Goal: Navigation & Orientation: Find specific page/section

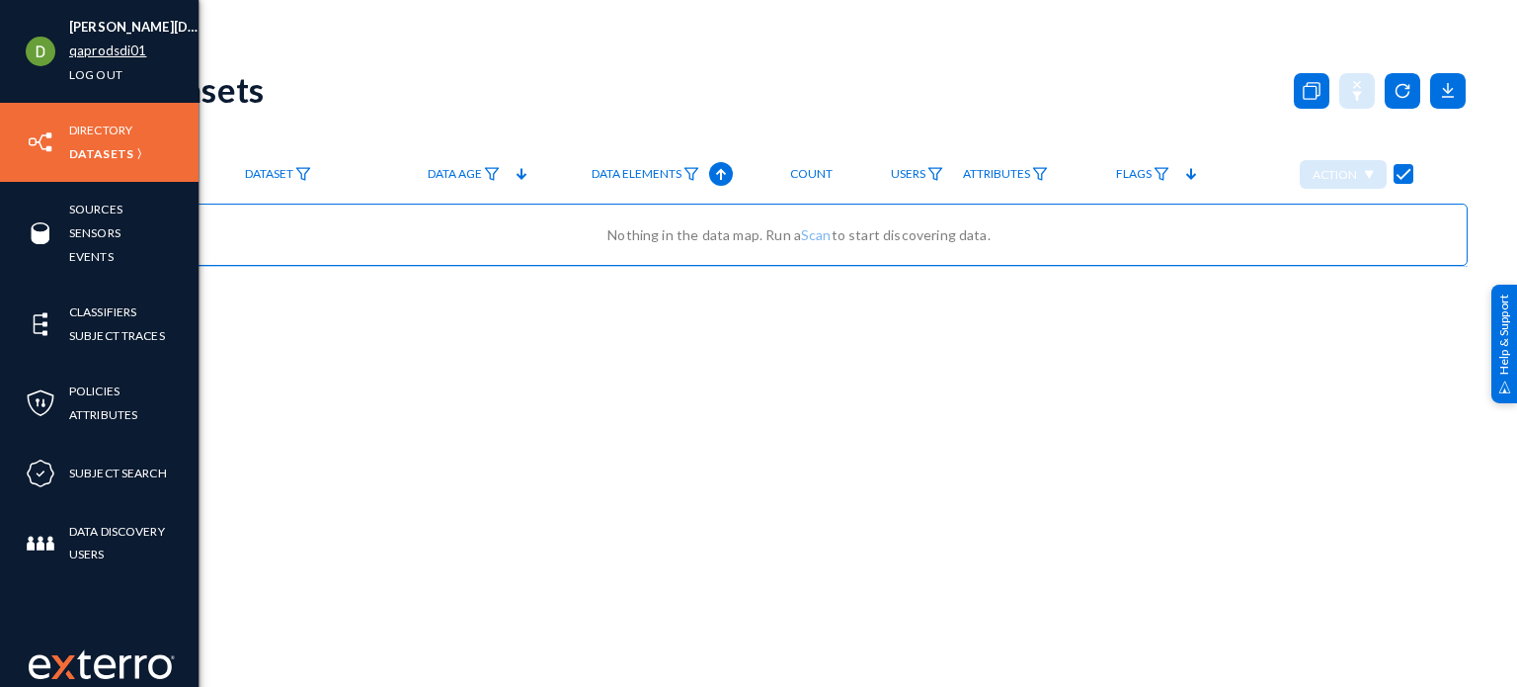
click at [102, 49] on link "qaprodsdi01" at bounding box center [107, 51] width 77 height 23
click at [130, 48] on link "qaprodsdi01" at bounding box center [107, 51] width 77 height 23
click at [119, 51] on link "qaprodsdi01" at bounding box center [107, 51] width 77 height 23
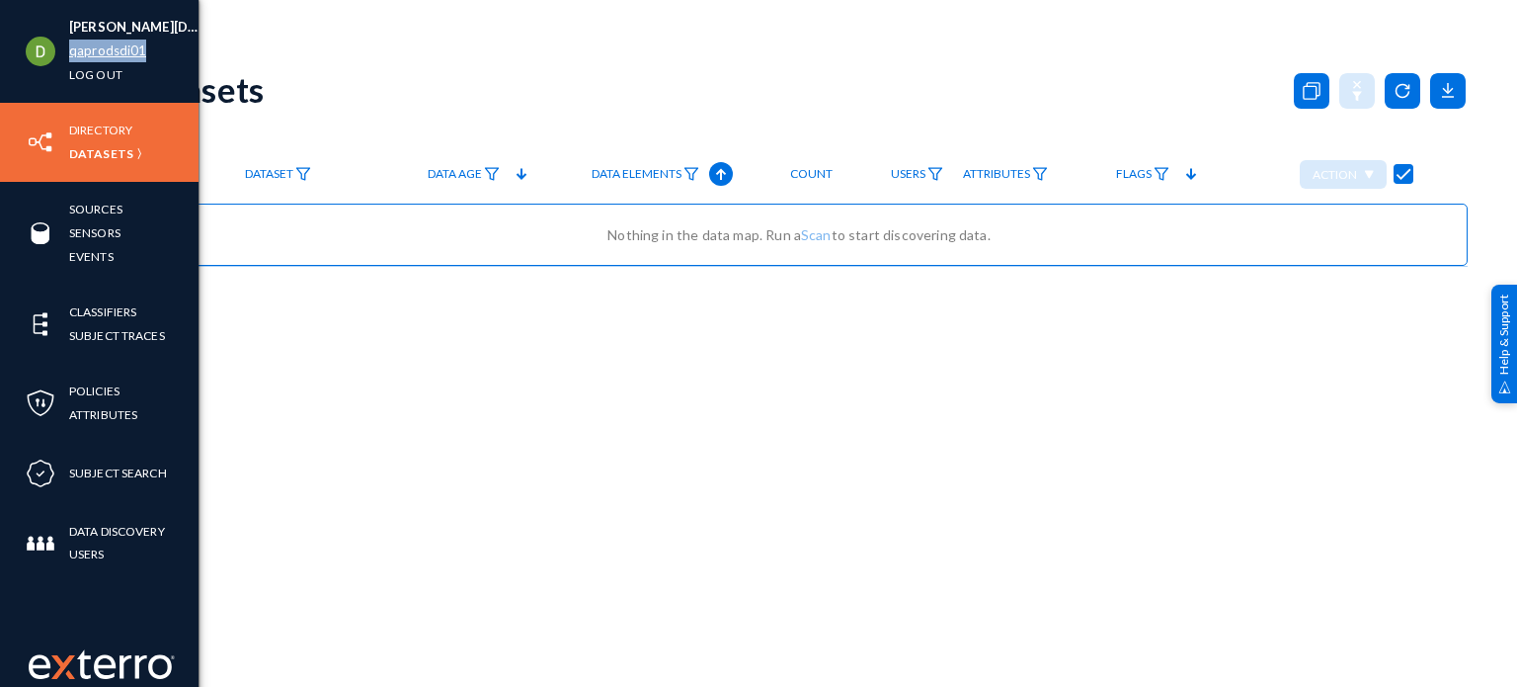
click at [119, 51] on link "qaprodsdi01" at bounding box center [107, 51] width 77 height 23
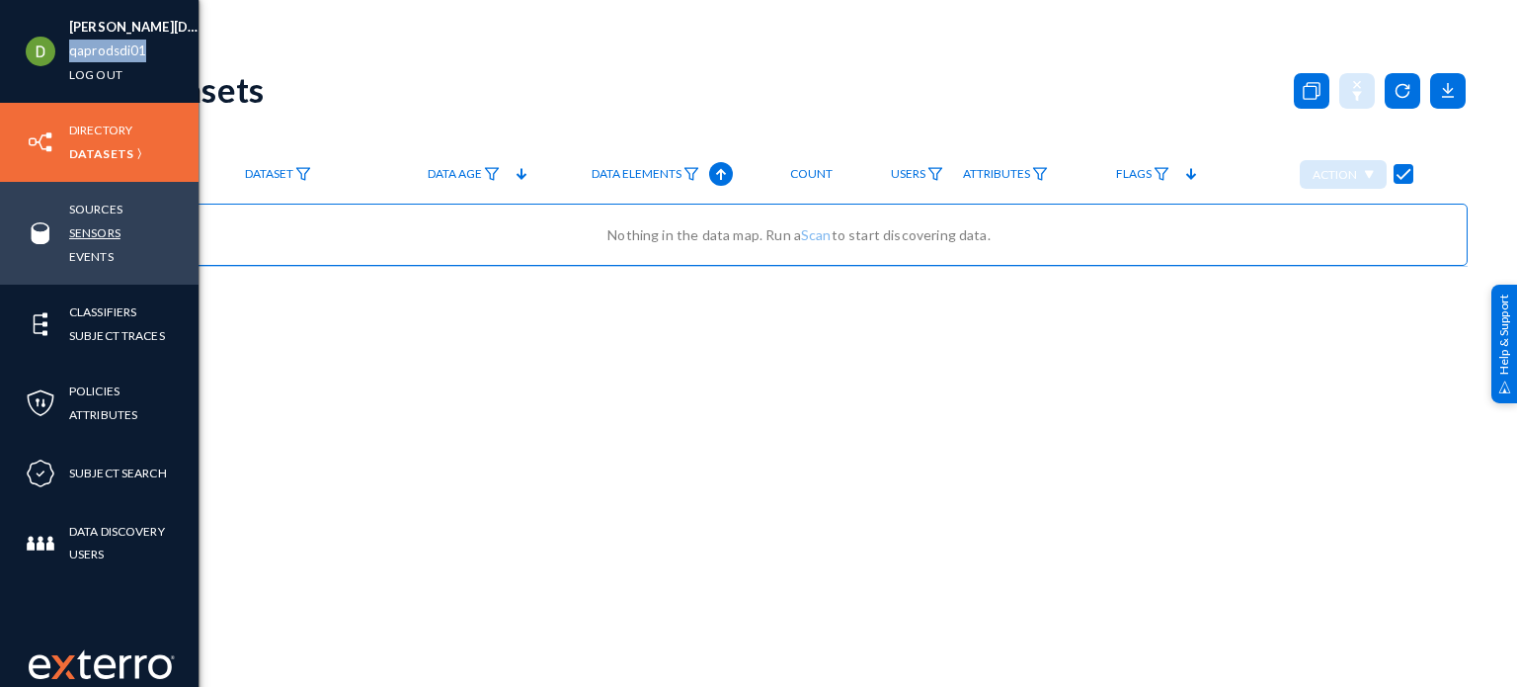
click at [110, 228] on link "Sensors" at bounding box center [94, 232] width 51 height 23
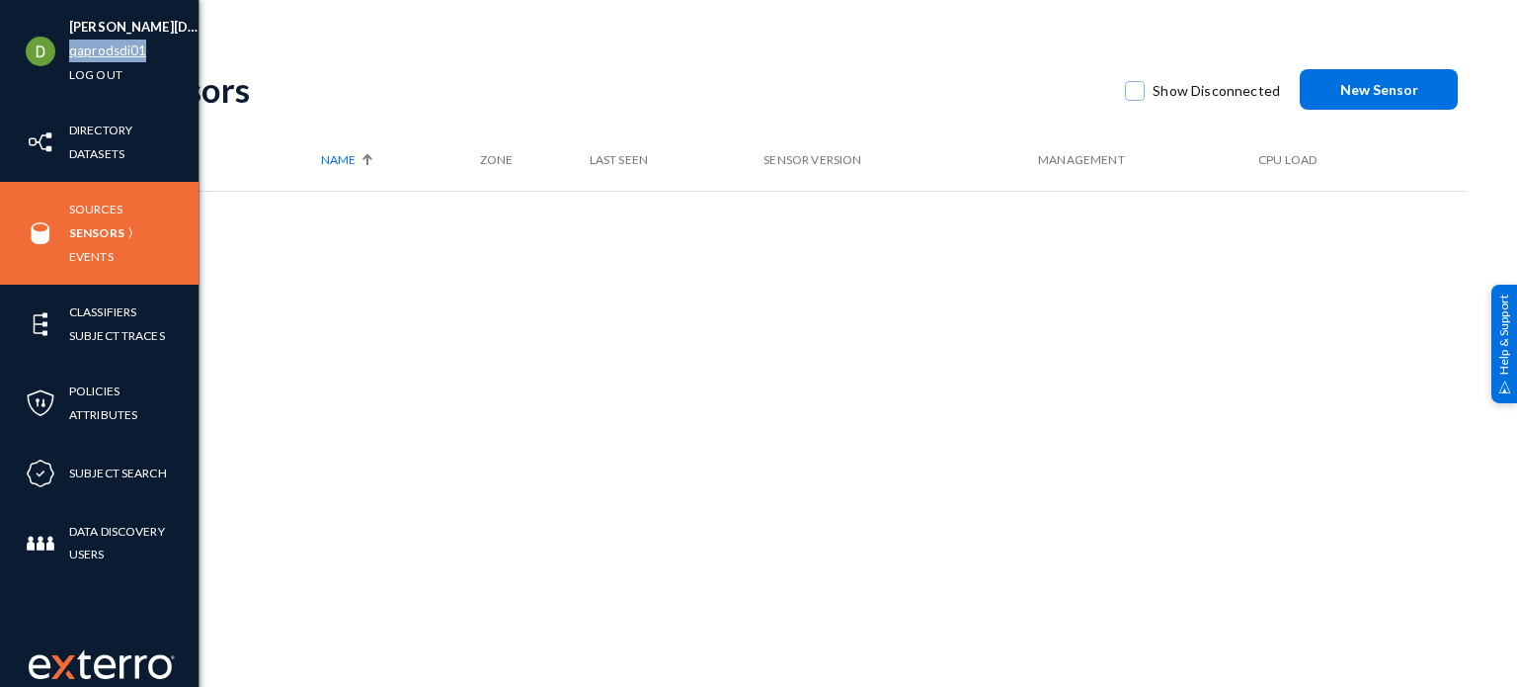
click at [116, 50] on link "qaprodsdi01" at bounding box center [107, 51] width 77 height 23
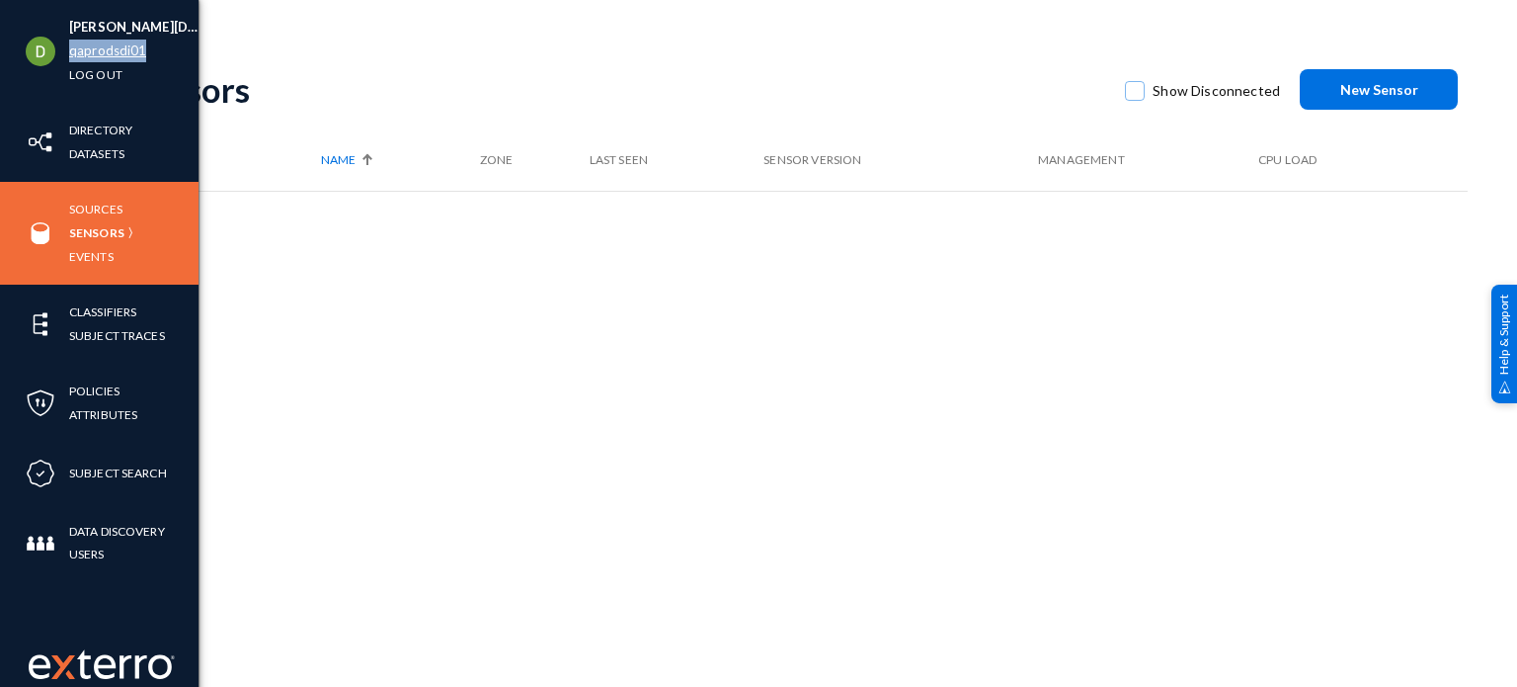
click at [116, 50] on link "qaprodsdi01" at bounding box center [107, 51] width 77 height 23
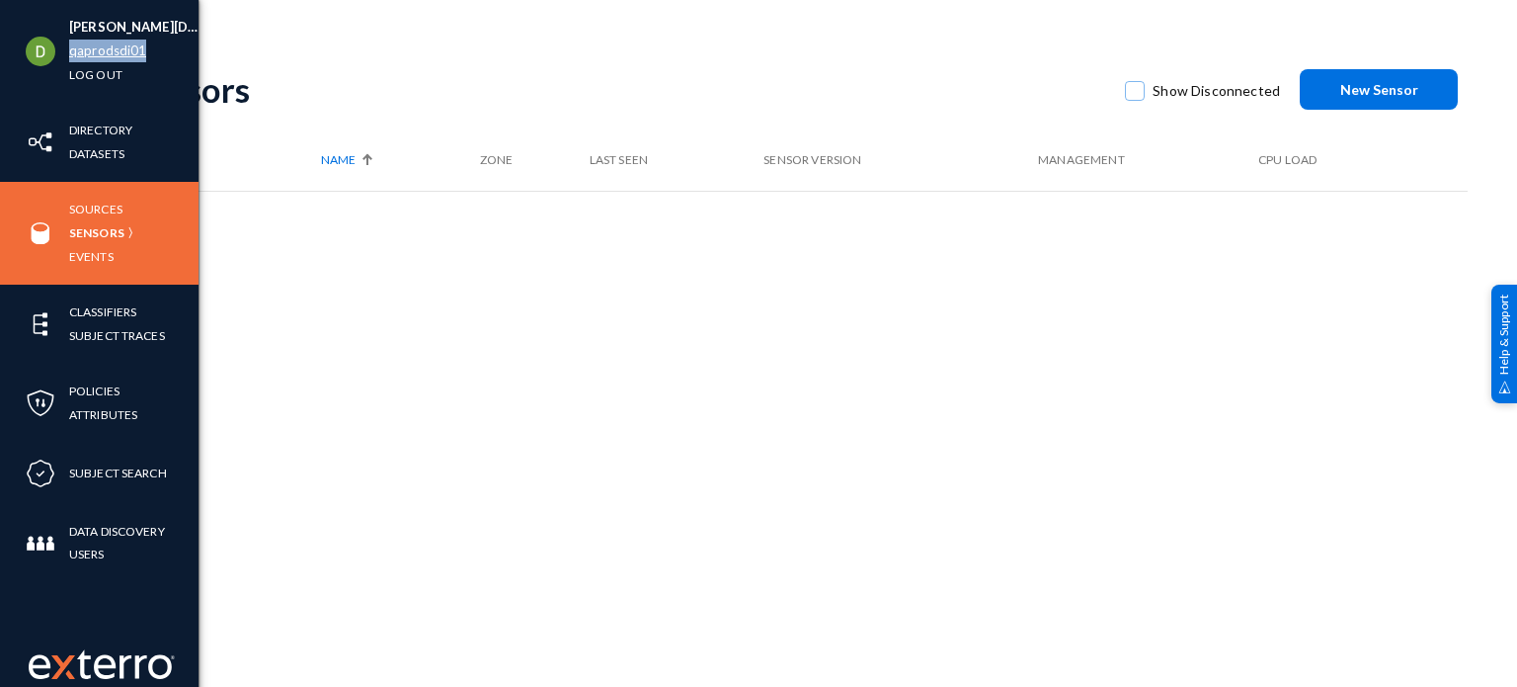
click at [116, 50] on link "qaprodsdi01" at bounding box center [107, 51] width 77 height 23
click at [118, 53] on link "qaprodsdi01" at bounding box center [107, 51] width 77 height 23
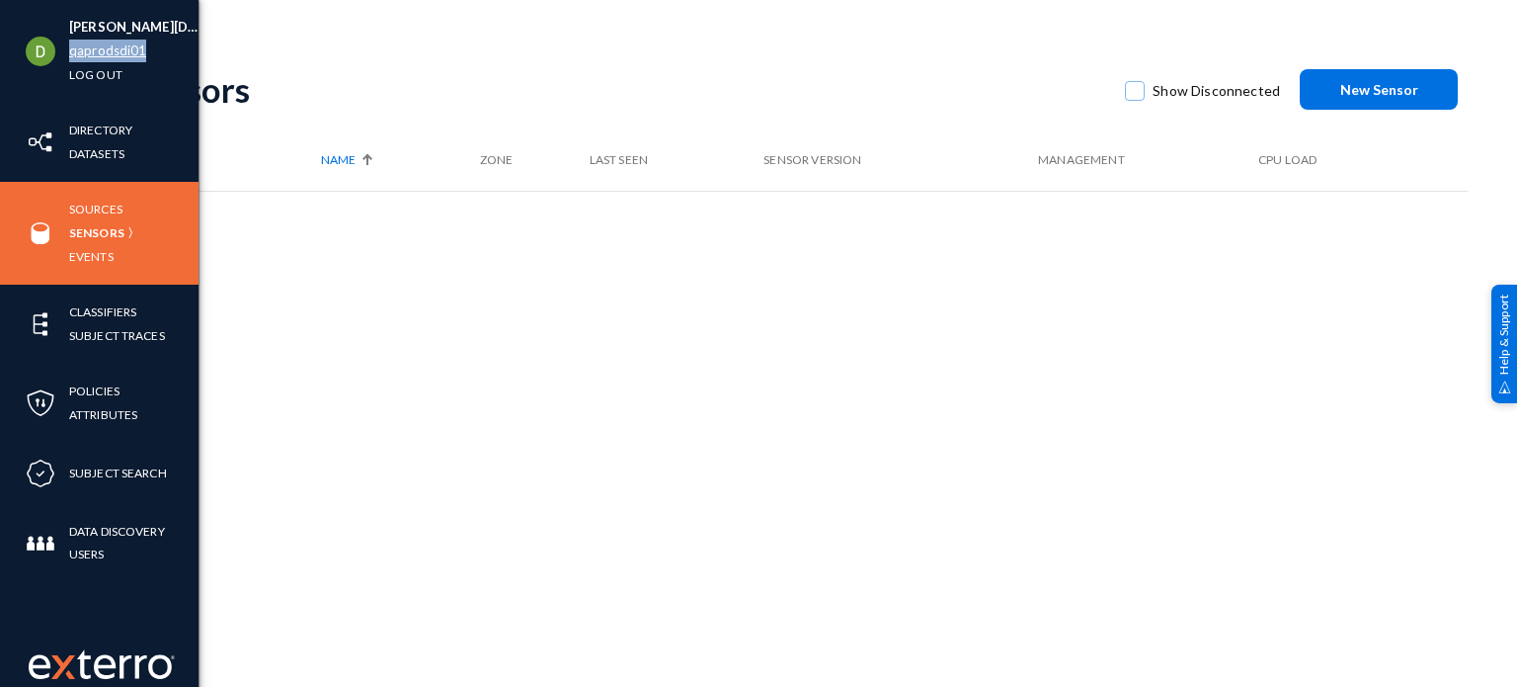
click at [118, 53] on link "qaprodsdi01" at bounding box center [107, 51] width 77 height 23
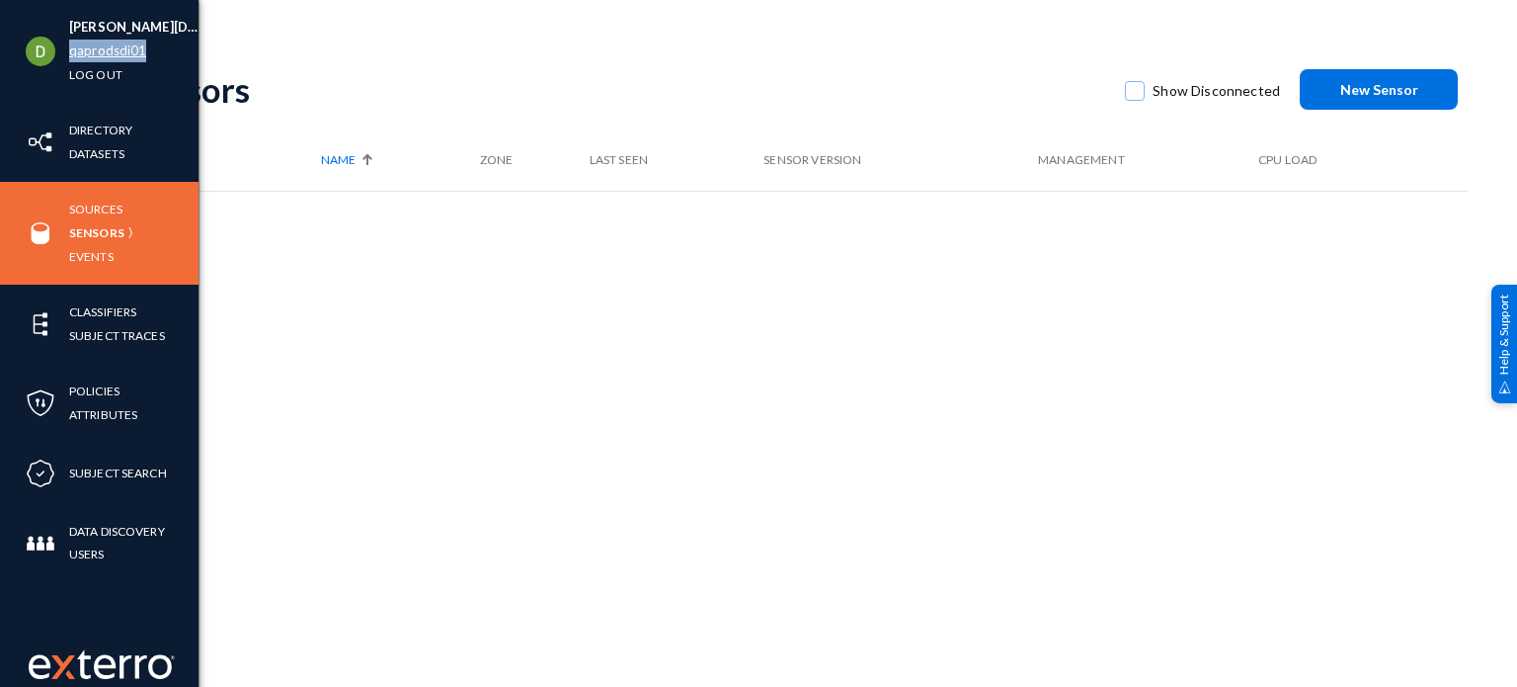
click at [118, 53] on link "qaprodsdi01" at bounding box center [107, 51] width 77 height 23
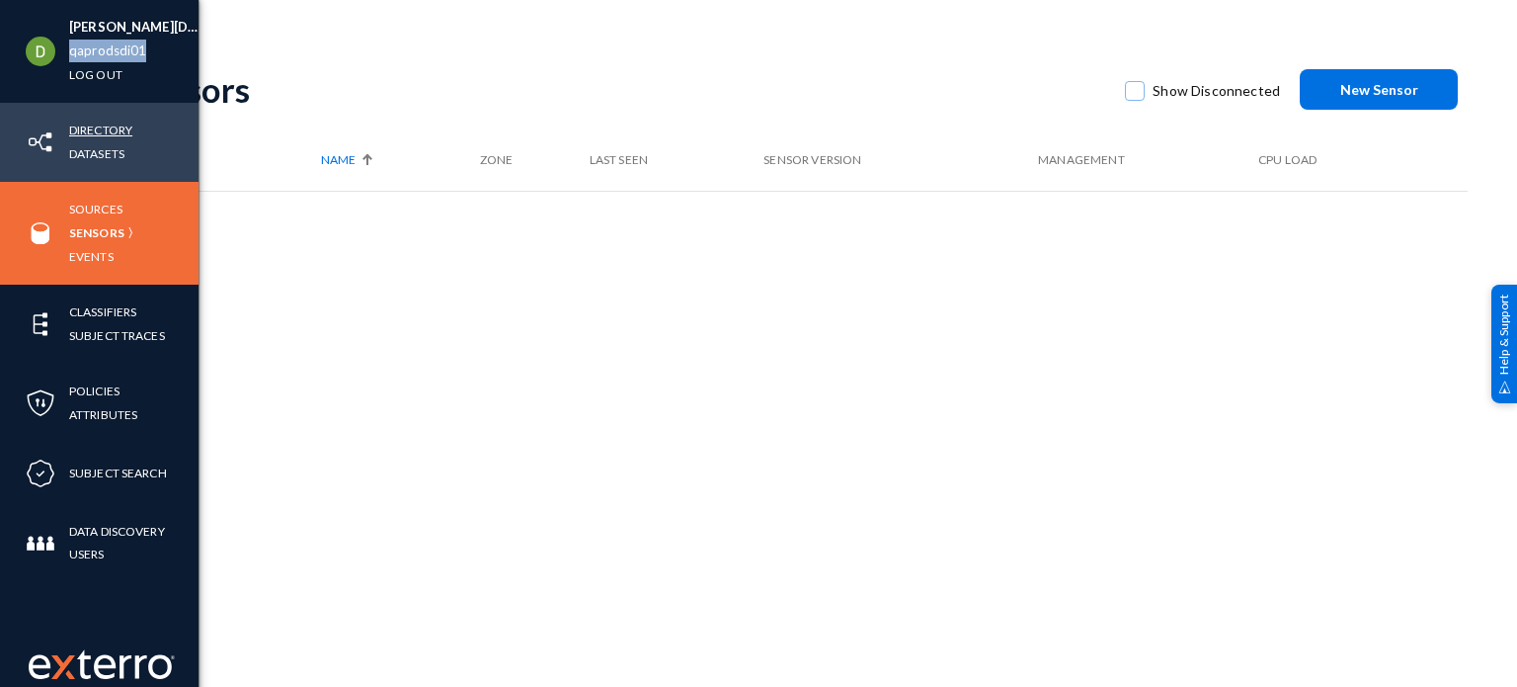
click at [101, 137] on link "Directory" at bounding box center [100, 130] width 63 height 23
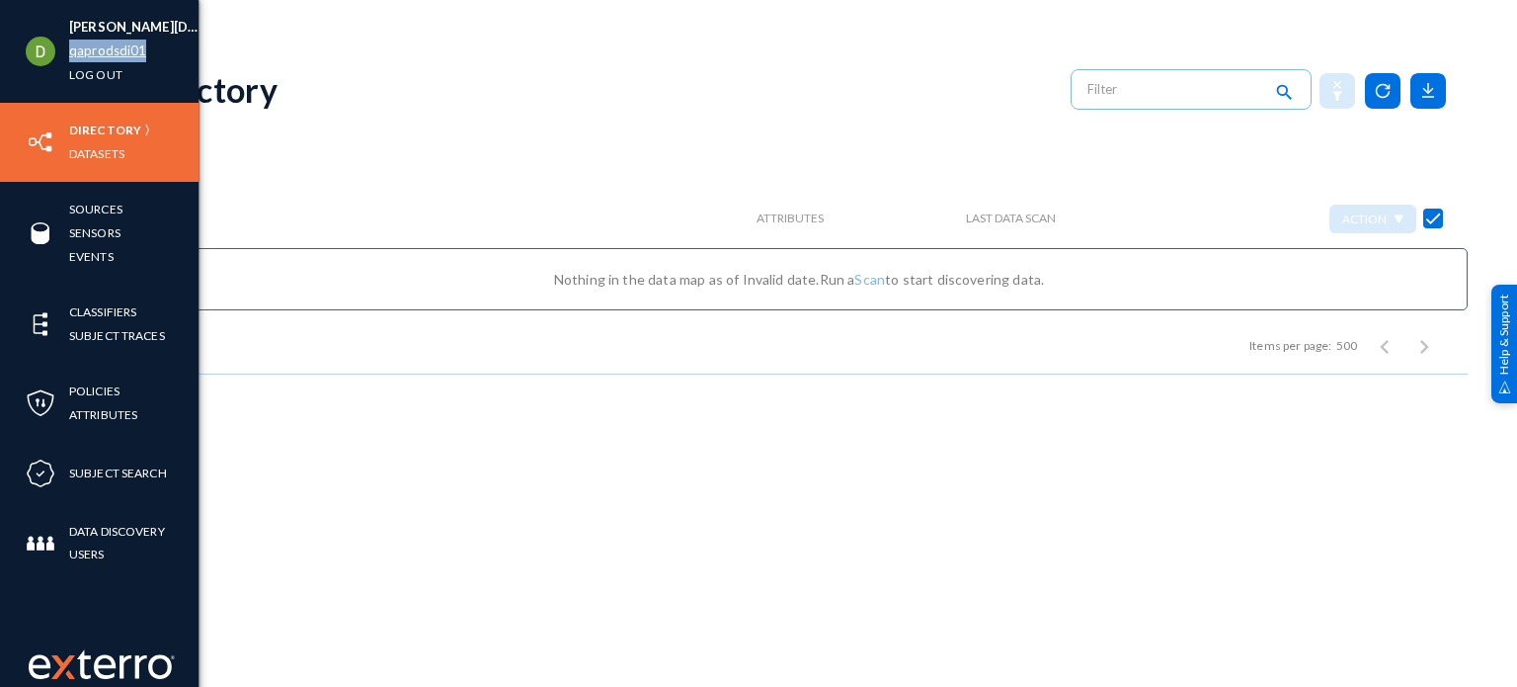
click at [127, 48] on link "qaprodsdi01" at bounding box center [107, 51] width 77 height 23
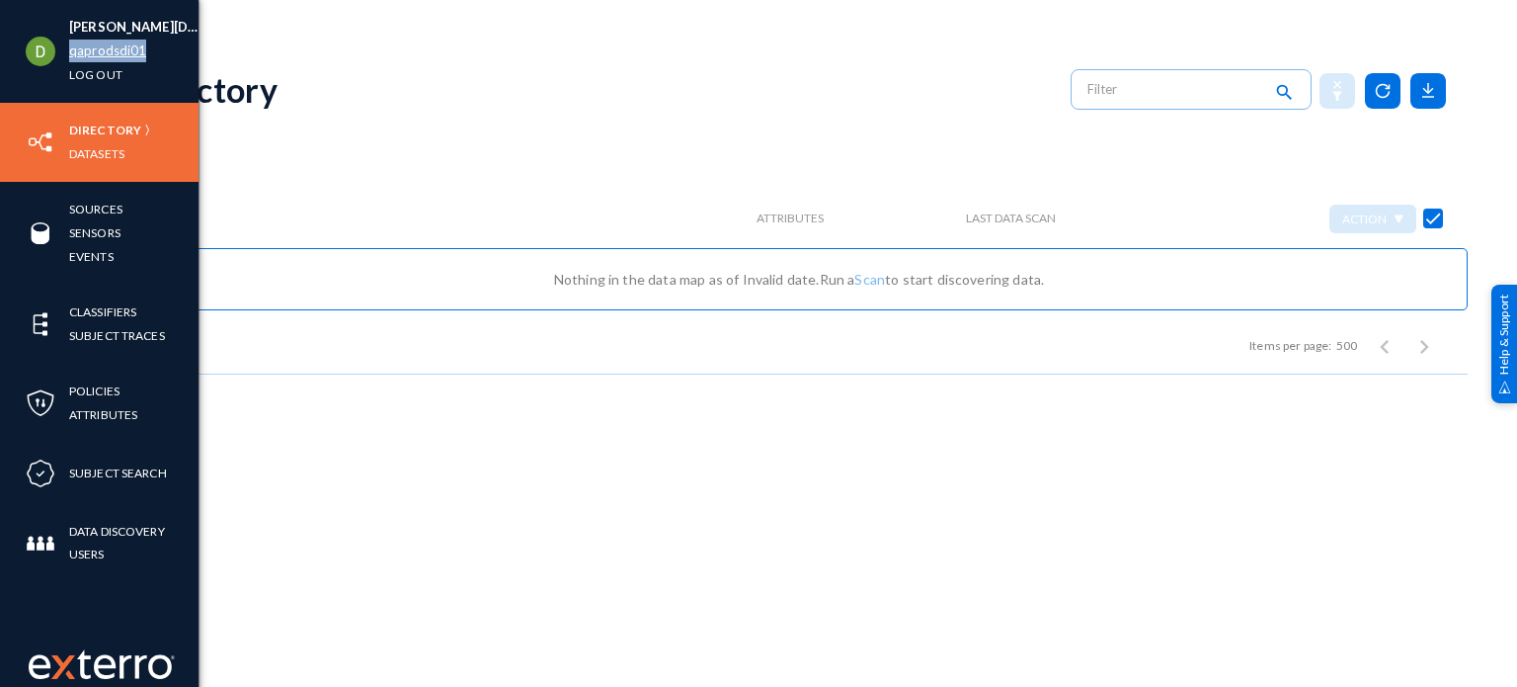
click at [127, 48] on link "qaprodsdi01" at bounding box center [107, 51] width 77 height 23
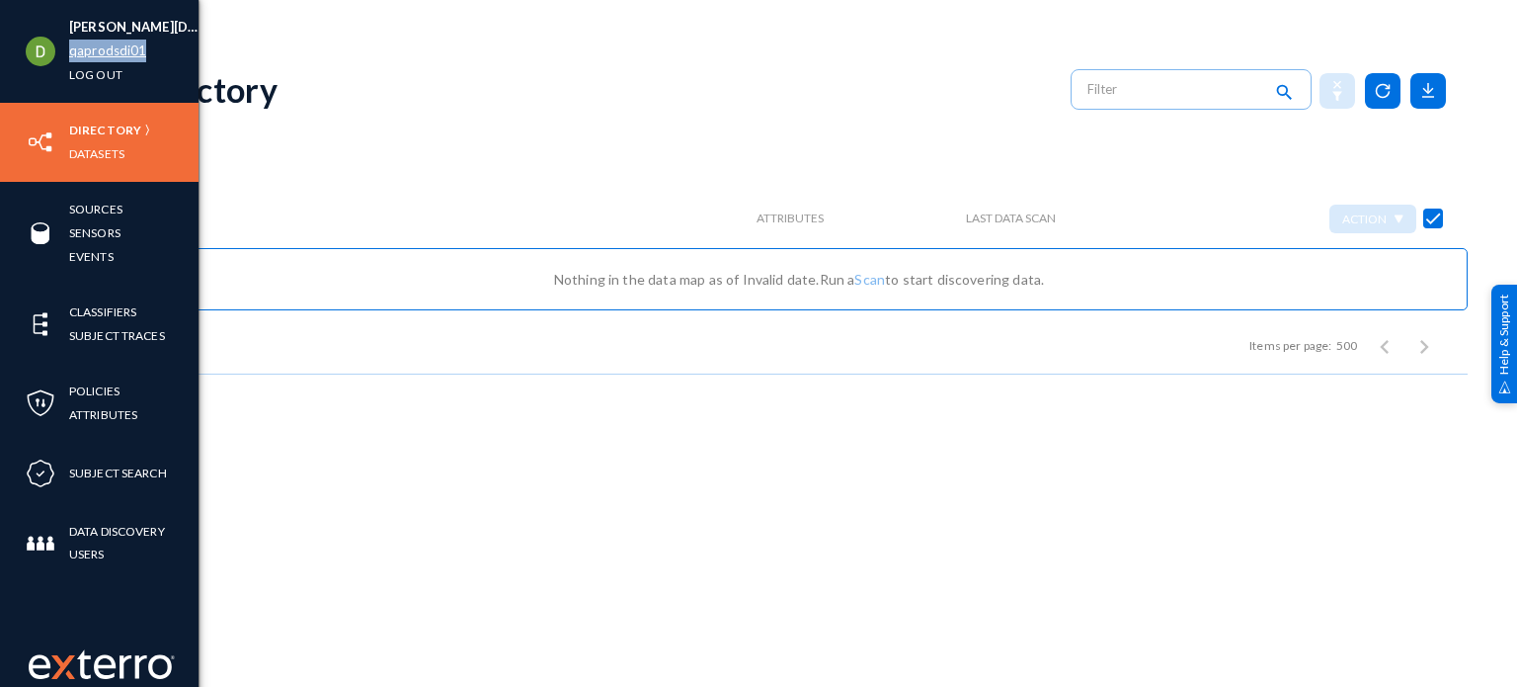
click at [127, 48] on link "qaprodsdi01" at bounding box center [107, 51] width 77 height 23
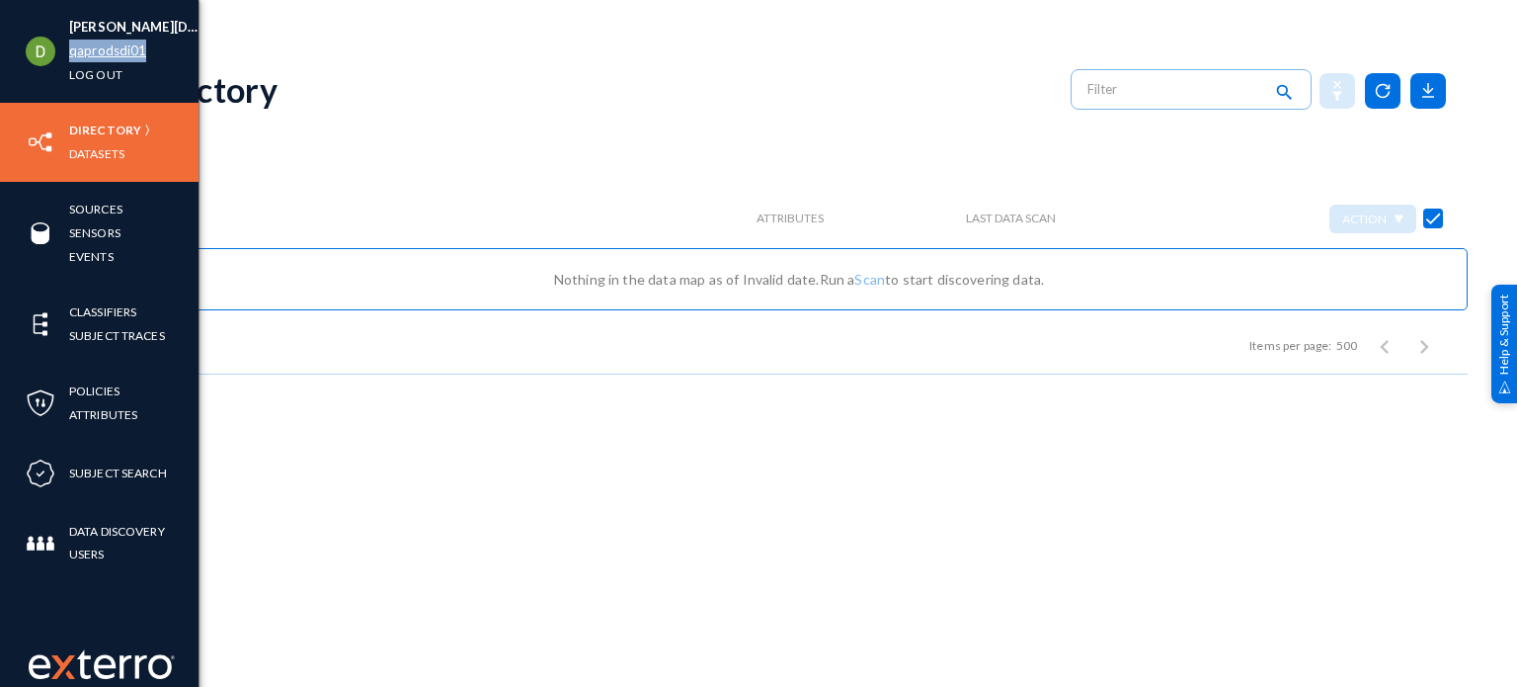
click at [127, 48] on link "qaprodsdi01" at bounding box center [107, 51] width 77 height 23
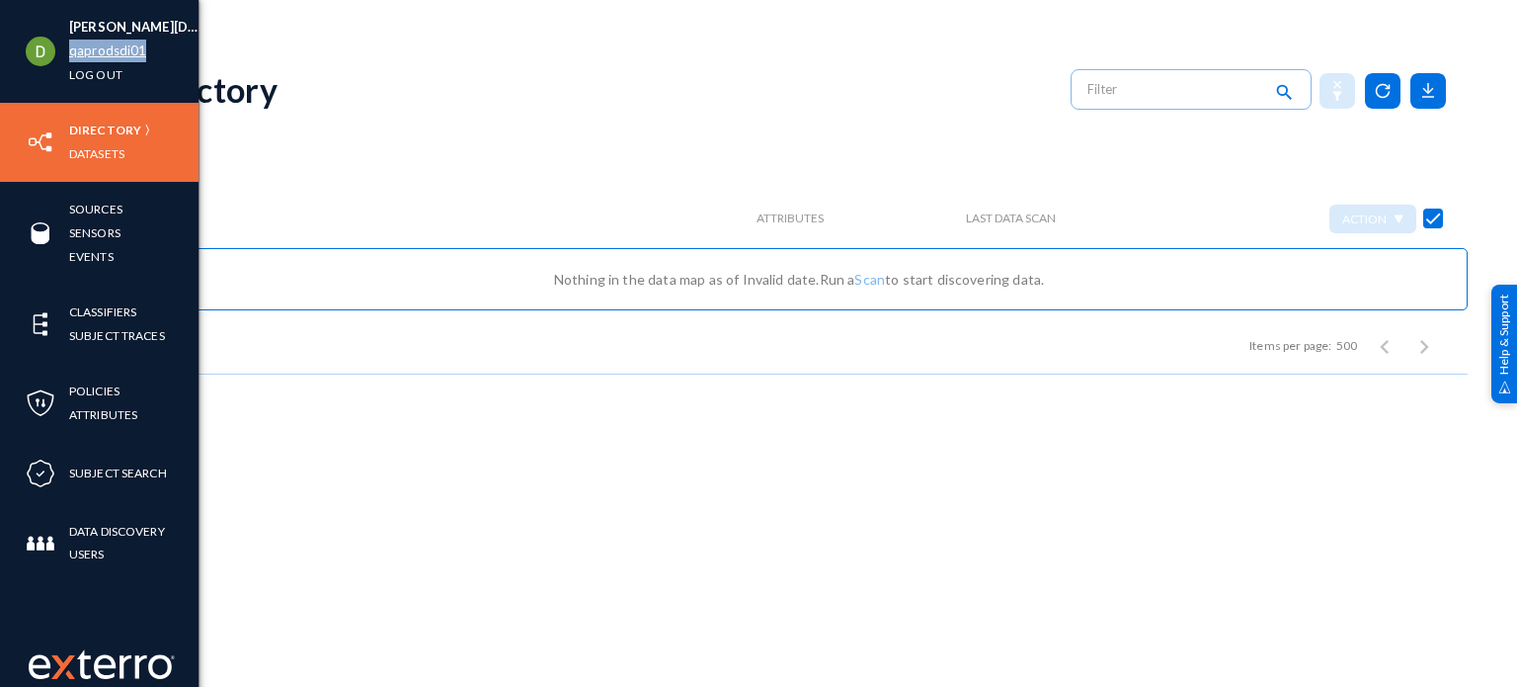
click at [127, 48] on link "qaprodsdi01" at bounding box center [107, 51] width 77 height 23
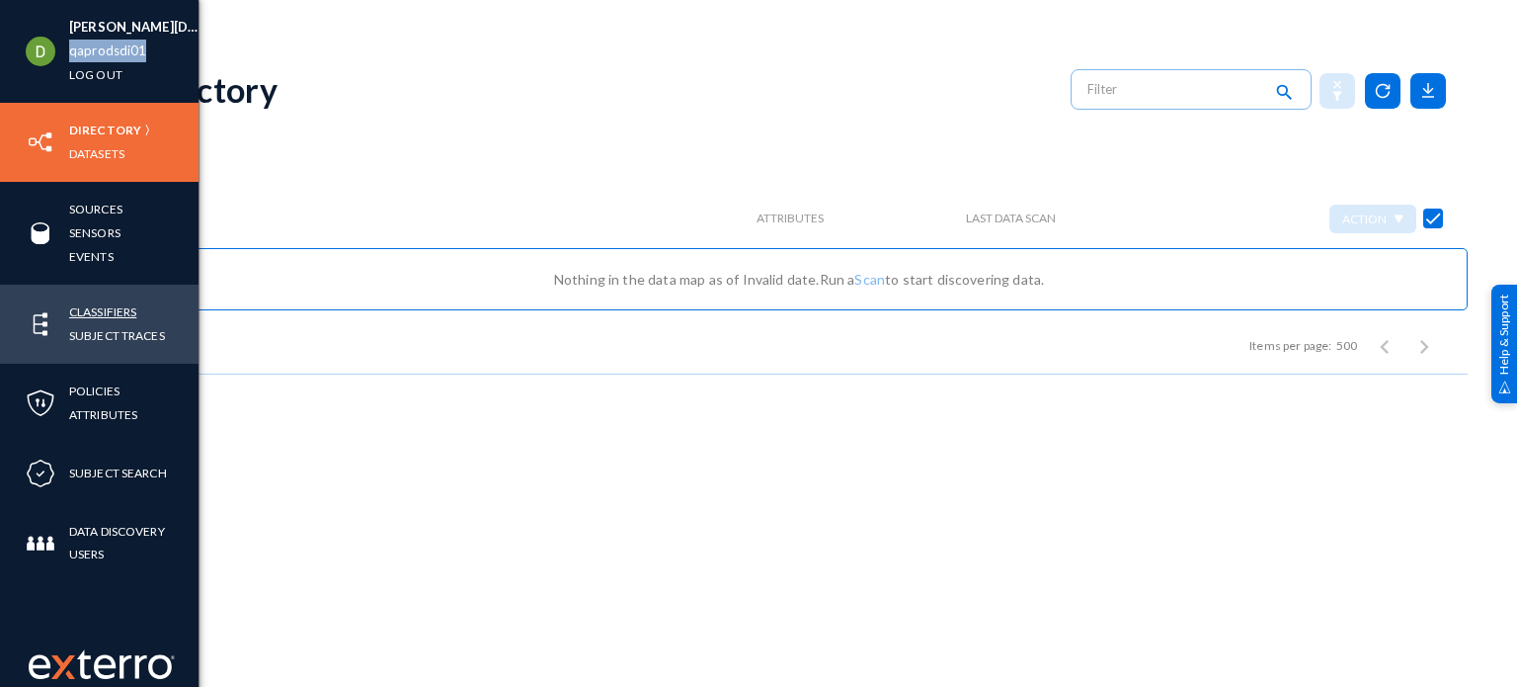
click at [99, 318] on link "Classifiers" at bounding box center [102, 311] width 67 height 23
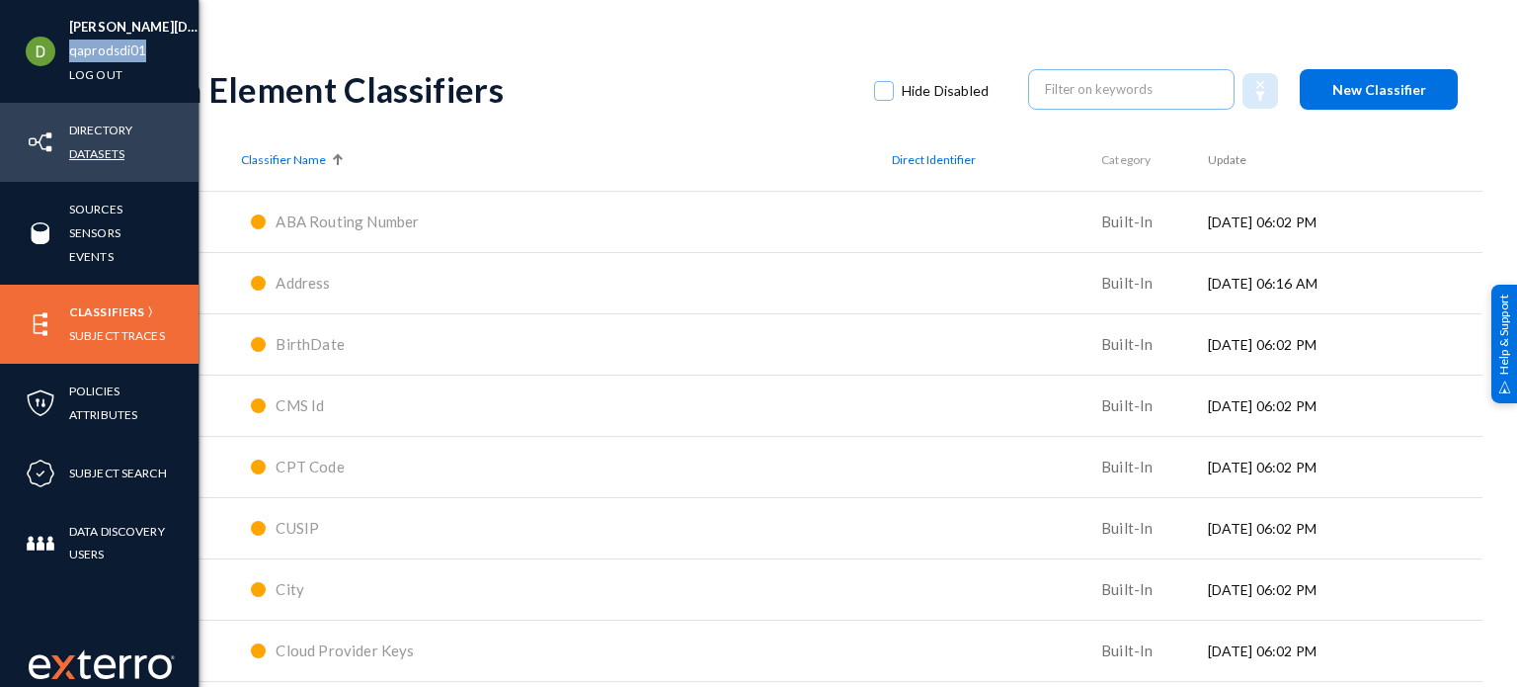
click at [102, 145] on link "Datasets" at bounding box center [96, 153] width 55 height 23
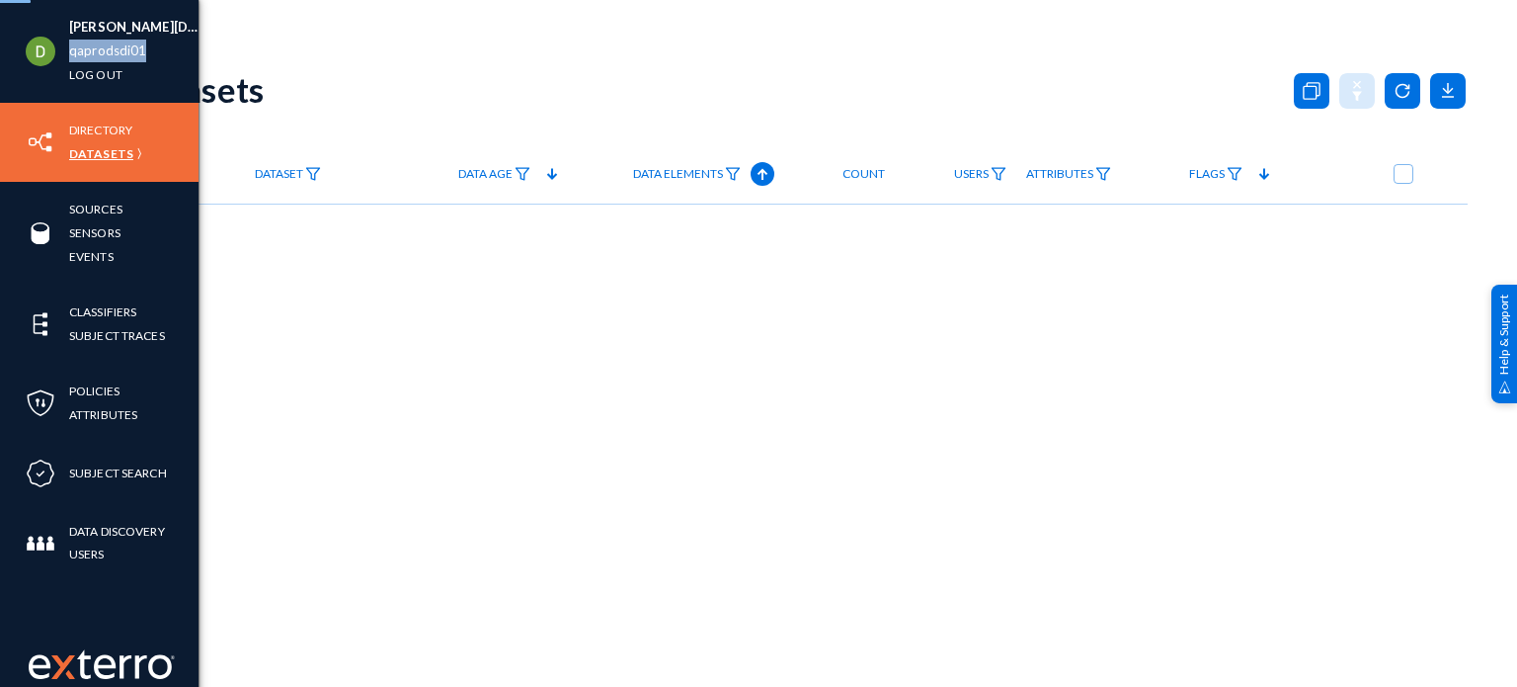
checkbox input "true"
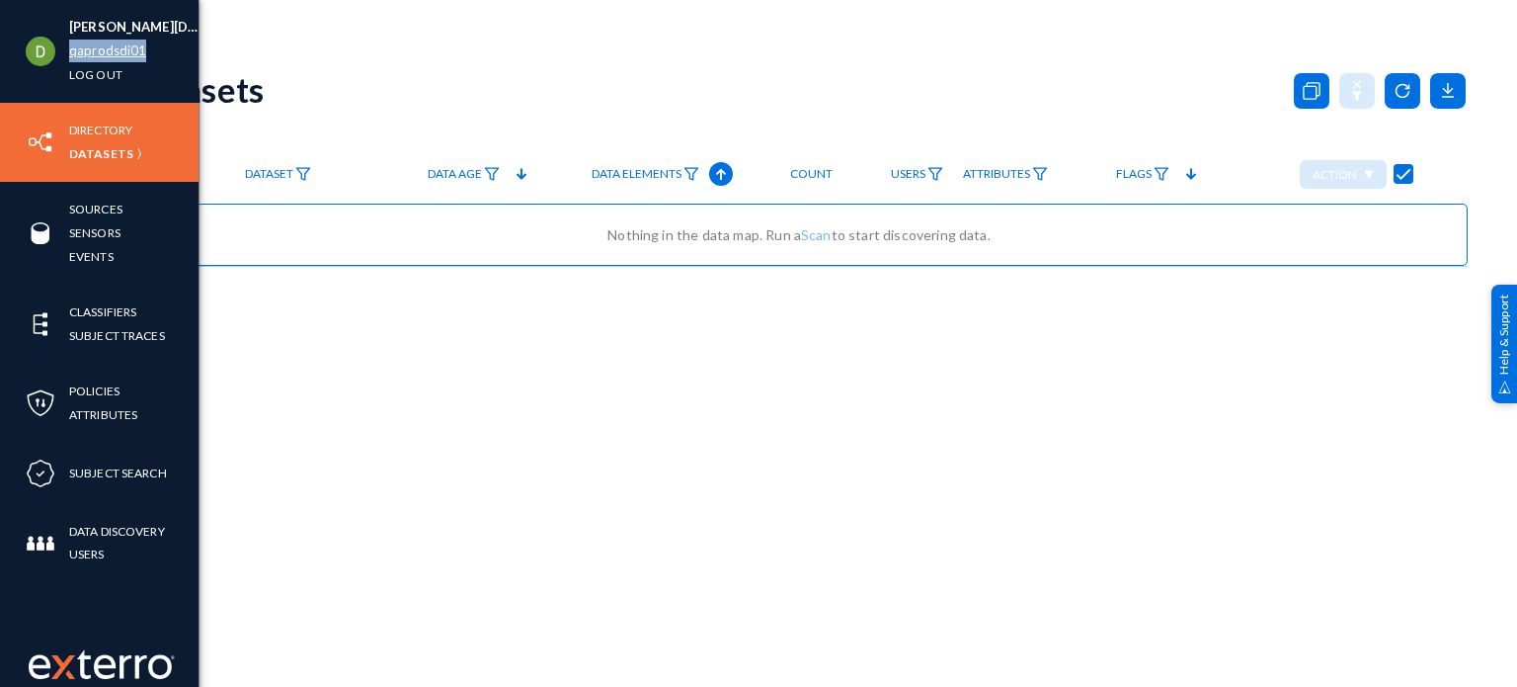
click at [111, 51] on link "qaprodsdi01" at bounding box center [107, 51] width 77 height 23
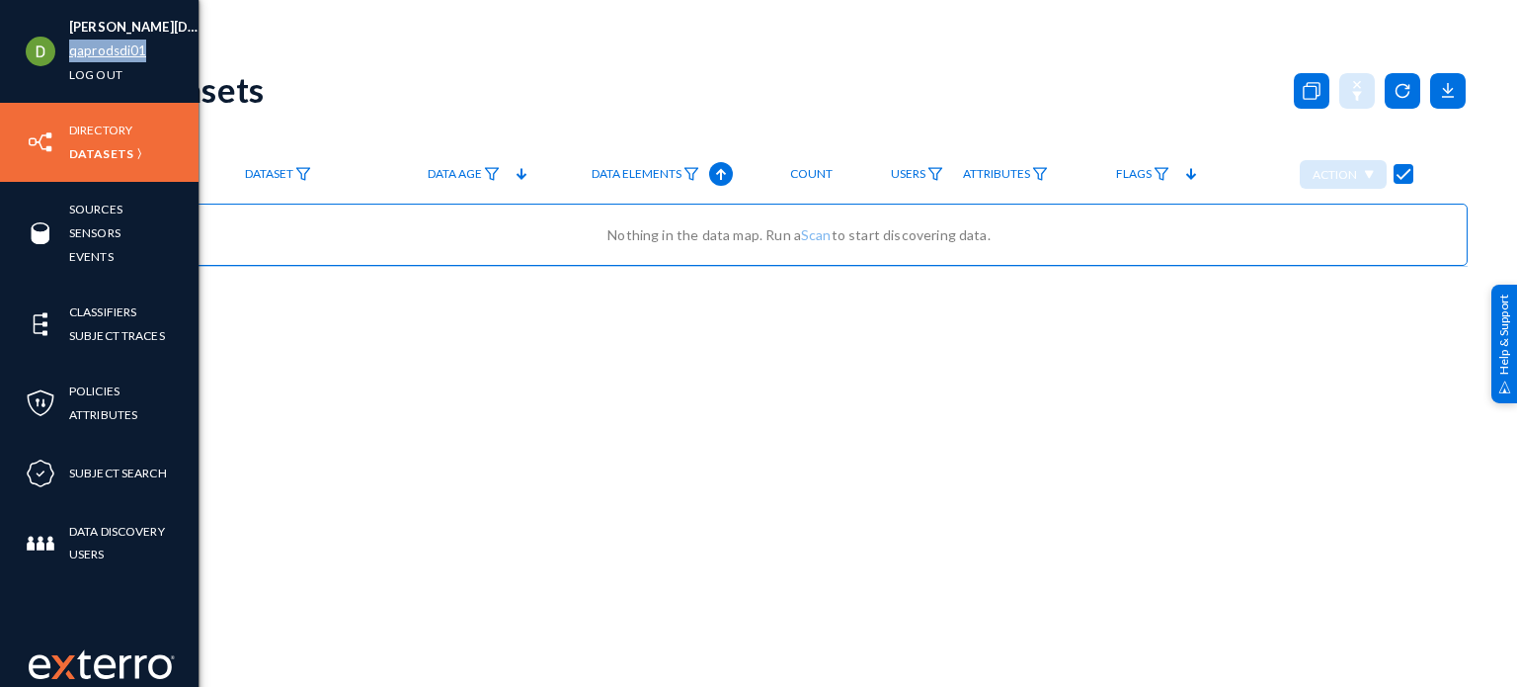
click at [111, 51] on link "qaprodsdi01" at bounding box center [107, 51] width 77 height 23
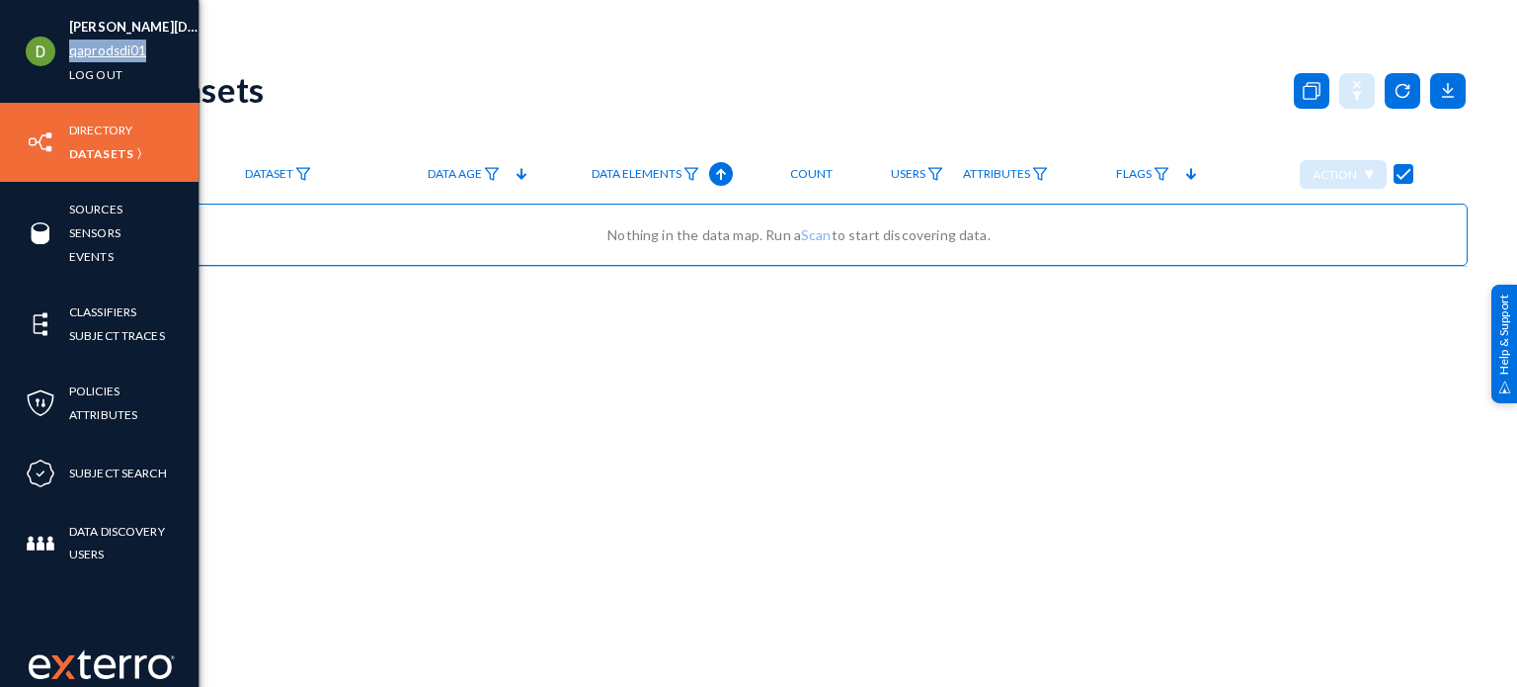
click at [111, 51] on link "qaprodsdi01" at bounding box center [107, 51] width 77 height 23
